Goal: Communication & Community: Answer question/provide support

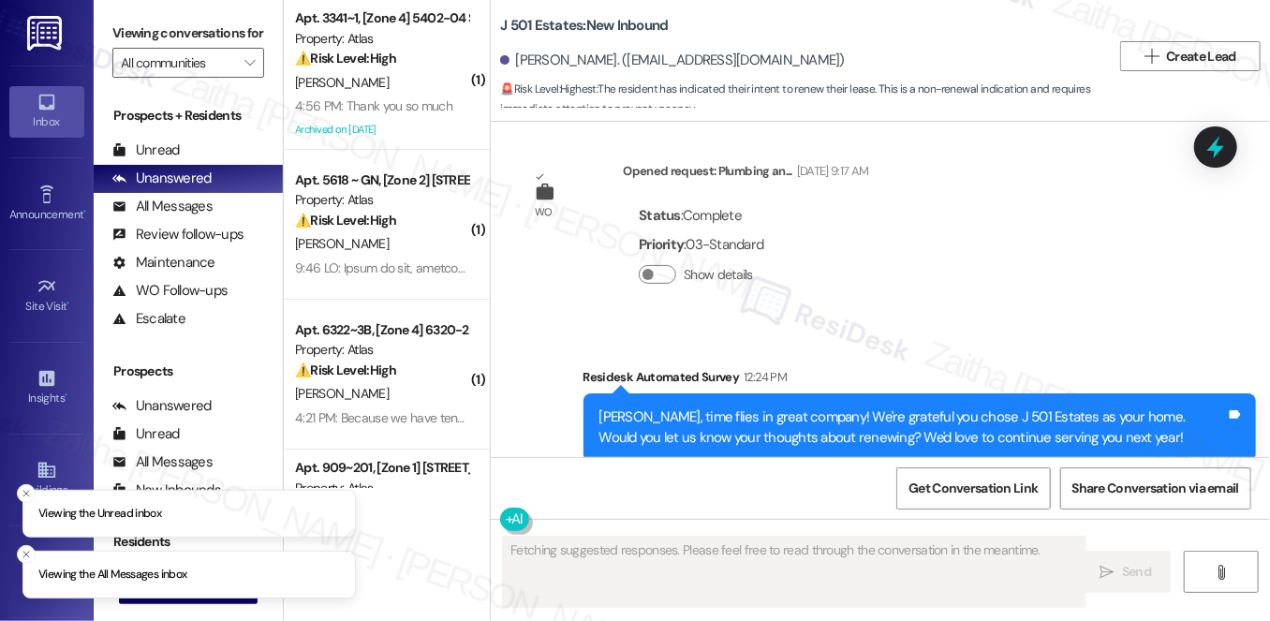
scroll to position [1416, 0]
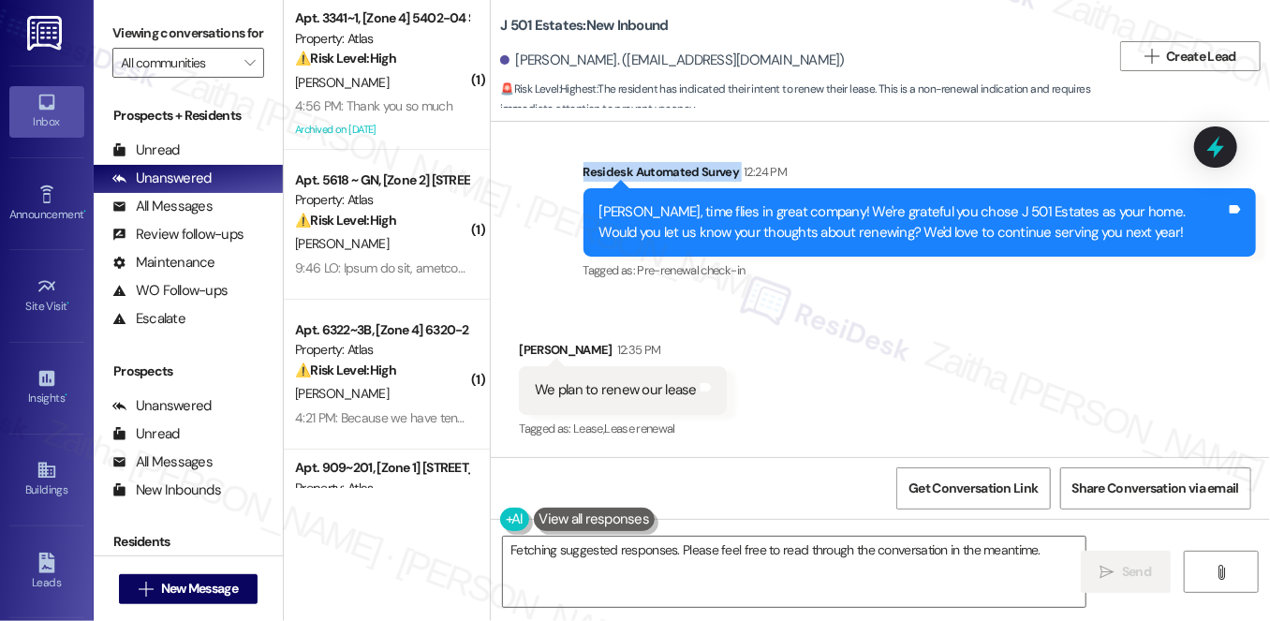
drag, startPoint x: 560, startPoint y: 165, endPoint x: 735, endPoint y: 165, distance: 175.2
click at [735, 165] on div "Survey, sent via SMS Residesk Automated Survey 12:24 PM [PERSON_NAME], time fli…" at bounding box center [880, 209] width 779 height 178
copy div "Residesk Automated Survey"
click at [892, 389] on div "Received via SMS [PERSON_NAME] 12:35 PM We plan to renew our lease Tags and not…" at bounding box center [880, 377] width 779 height 158
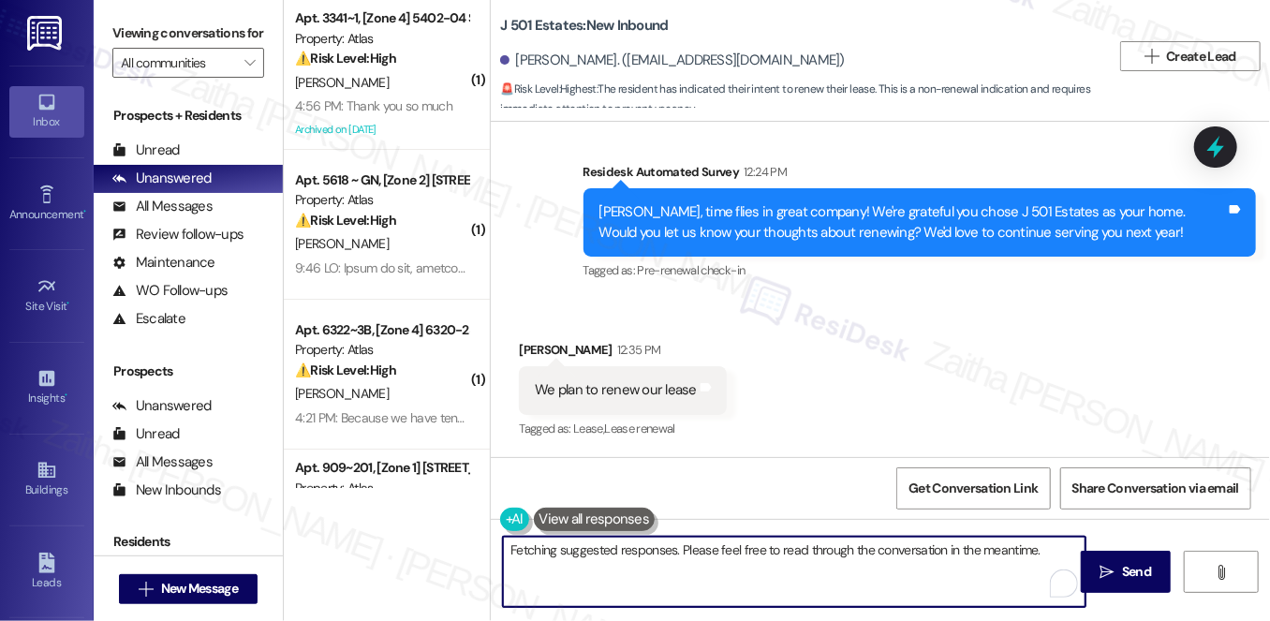
drag, startPoint x: 506, startPoint y: 550, endPoint x: 889, endPoint y: 569, distance: 383.6
click at [889, 569] on textarea "Hi {{first_name}}! That's wonderful news! We're so happy to hear you're plannin…" at bounding box center [794, 572] width 583 height 70
type textarea "Hi {{first_name}}! That's wonderful news! We're so happy to hear you're plannin…"
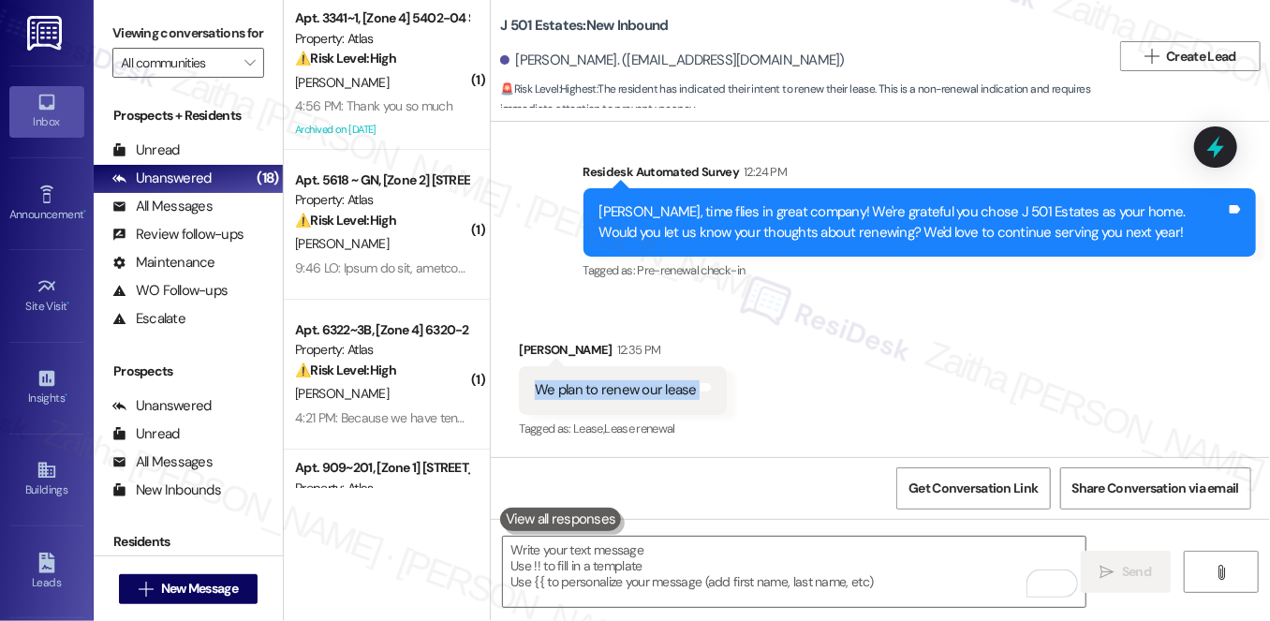
drag, startPoint x: 521, startPoint y: 382, endPoint x: 727, endPoint y: 405, distance: 207.3
click at [727, 405] on div "Received via SMS [PERSON_NAME] 12:35 PM We plan to renew our lease Tags and not…" at bounding box center [623, 391] width 236 height 130
copy div "We plan to renew our lease Tags and notes"
click at [848, 390] on div "Received via SMS [PERSON_NAME] 12:35 PM We plan to renew our lease Tags and not…" at bounding box center [880, 377] width 779 height 158
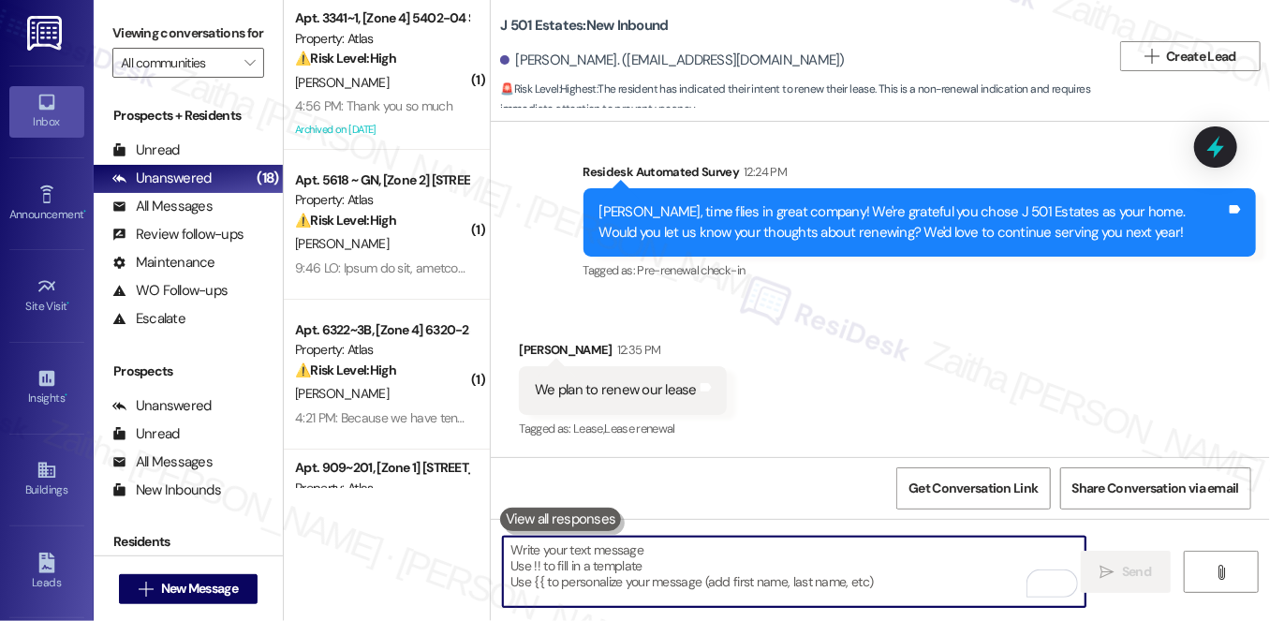
click at [773, 561] on textarea "To enrich screen reader interactions, please activate Accessibility in Grammarl…" at bounding box center [794, 572] width 583 height 70
paste textarea "That’s great to hear—thank you for sharing! We’d also love to know, what do you…"
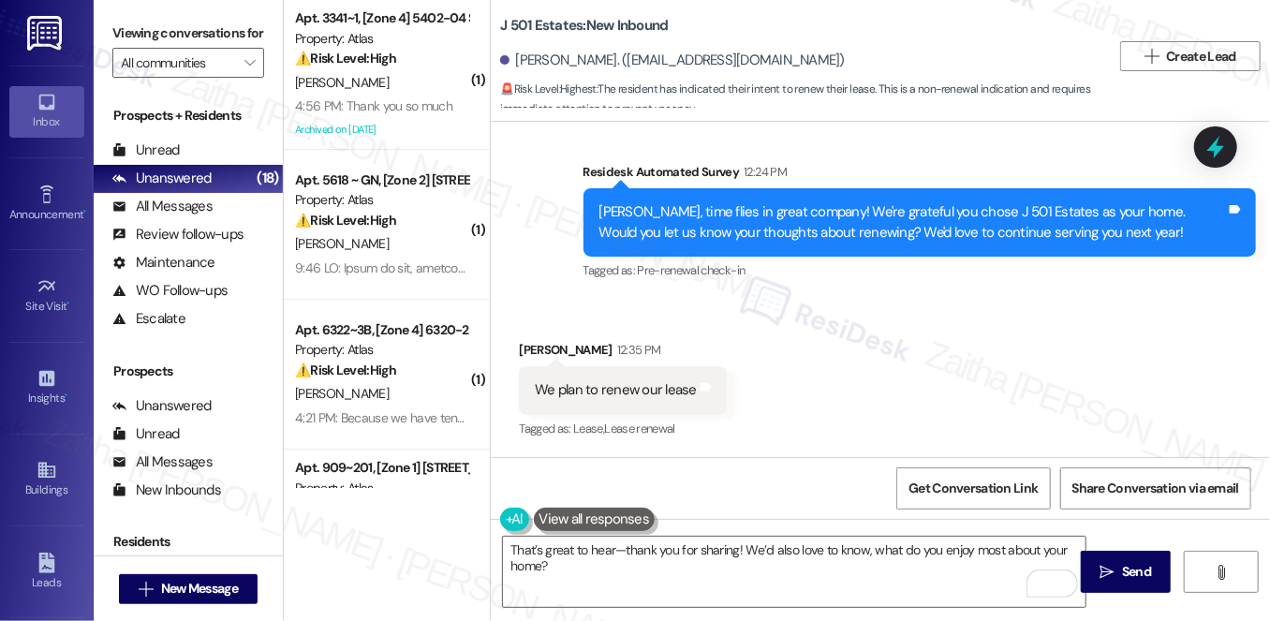
click at [545, 349] on div "[PERSON_NAME] 12:35 PM" at bounding box center [623, 353] width 208 height 26
copy div "[PERSON_NAME]"
click at [614, 544] on textarea "That’s great to hear—thank you for sharing! We’d also love to know, what do you…" at bounding box center [794, 572] width 583 height 70
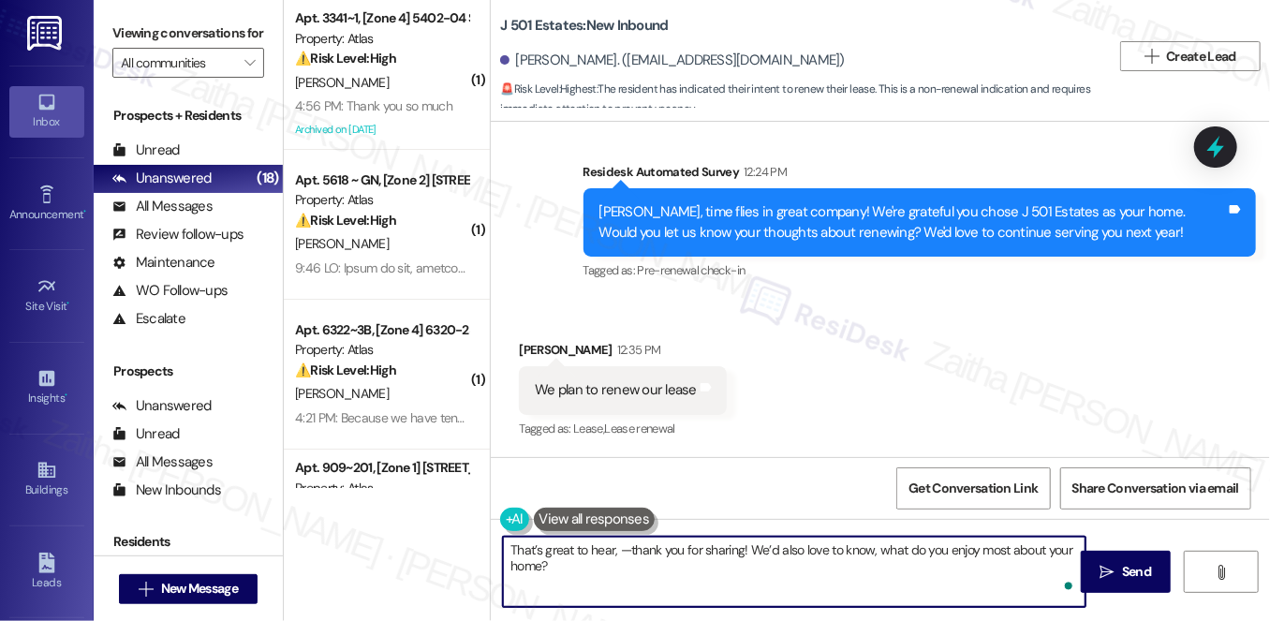
paste textarea "[PERSON_NAME]"
click at [685, 546] on textarea "That’s great to hear, [PERSON_NAME]!—thank you for sharing! We’d also love to k…" at bounding box center [794, 572] width 583 height 70
type textarea "That’s great to hear, [PERSON_NAME]! Thank you for sharing! We’d also love to k…"
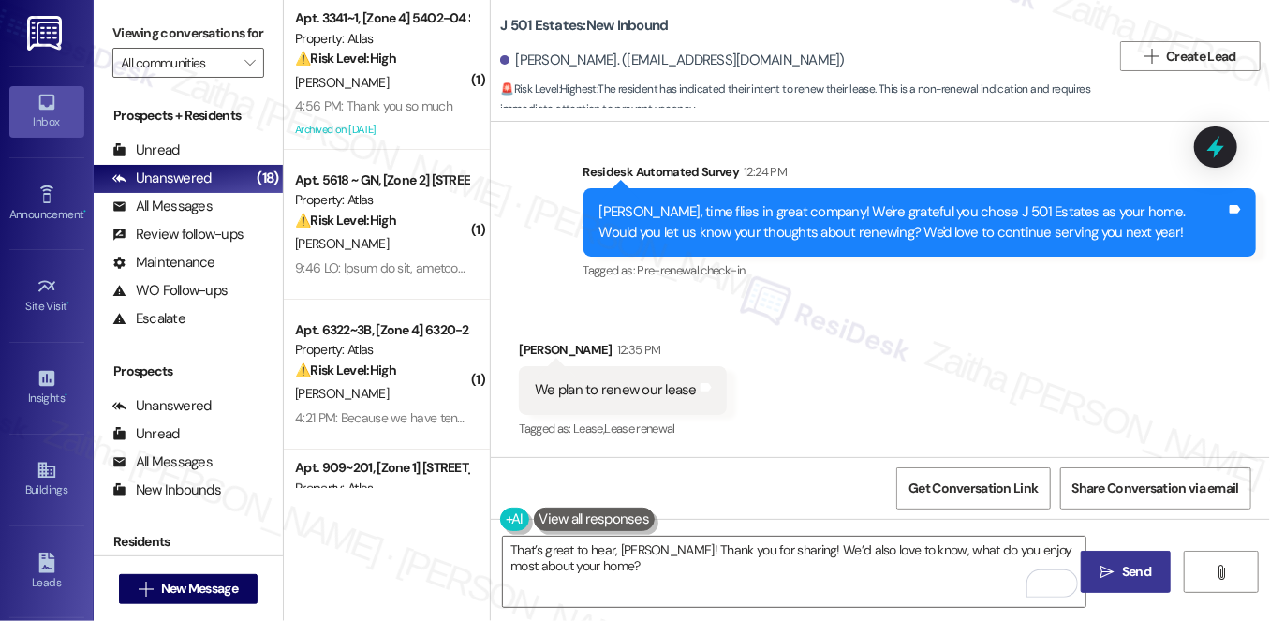
click at [1134, 565] on span "Send" at bounding box center [1136, 572] width 29 height 20
